Goal: Information Seeking & Learning: Check status

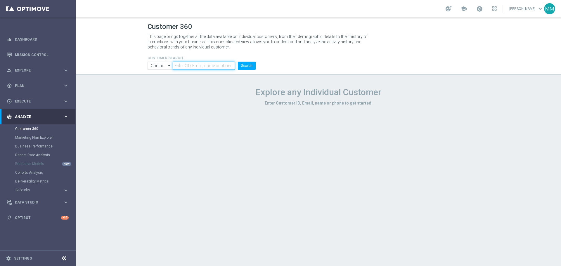
click at [190, 63] on input "text" at bounding box center [204, 66] width 62 height 8
paste input "178678"
click at [242, 65] on button "Search" at bounding box center [247, 66] width 18 height 8
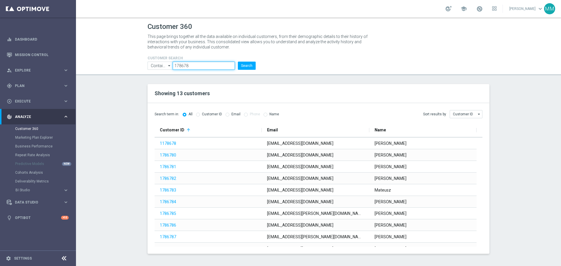
click at [202, 62] on input "178678" at bounding box center [204, 66] width 62 height 8
paste input "2279225"
click at [245, 64] on button "Search" at bounding box center [247, 66] width 18 height 8
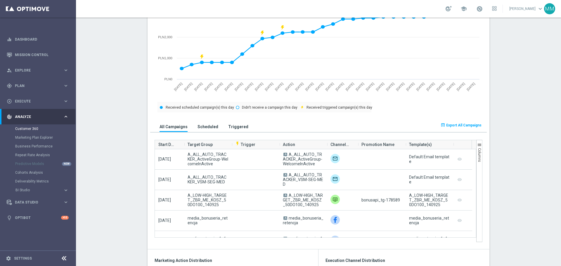
scroll to position [321, 0]
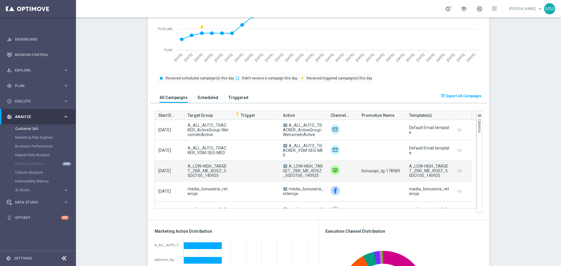
click at [394, 172] on span "bonusapi_tg-178589" at bounding box center [380, 171] width 39 height 5
copy span "178589"
click at [388, 171] on span "bonusapi_tg-178589" at bounding box center [380, 171] width 39 height 5
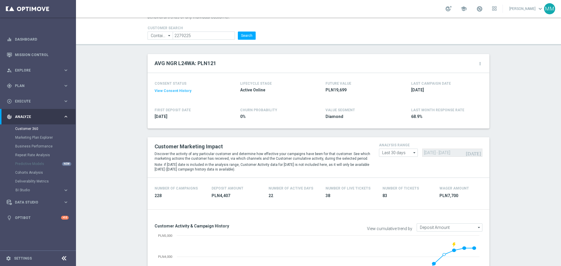
scroll to position [29, 0]
click at [200, 38] on input "2279225" at bounding box center [204, 36] width 62 height 8
paste input "3382663"
type input "3382663"
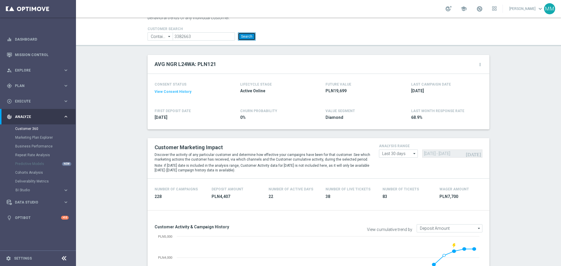
click at [245, 34] on button "Search" at bounding box center [247, 36] width 18 height 8
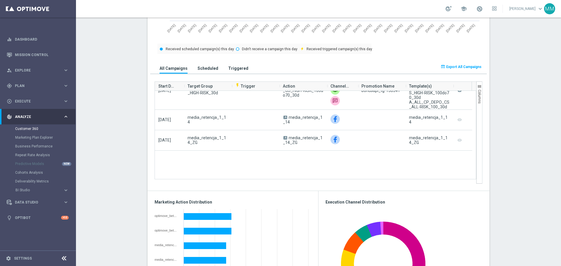
scroll to position [146, 0]
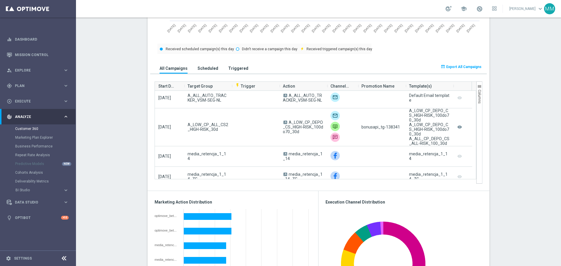
click at [113, 192] on section "AVG NGR L24WA: (PLN127) more_vert CONSENT STATUS View Consent History FIRST DEP…" at bounding box center [318, 196] width 485 height 925
click at [97, 201] on section "AVG NGR L24WA: (PLN127) more_vert CONSENT STATUS View Consent History FIRST DEP…" at bounding box center [318, 196] width 485 height 925
